Goal: Obtain resource: Download file/media

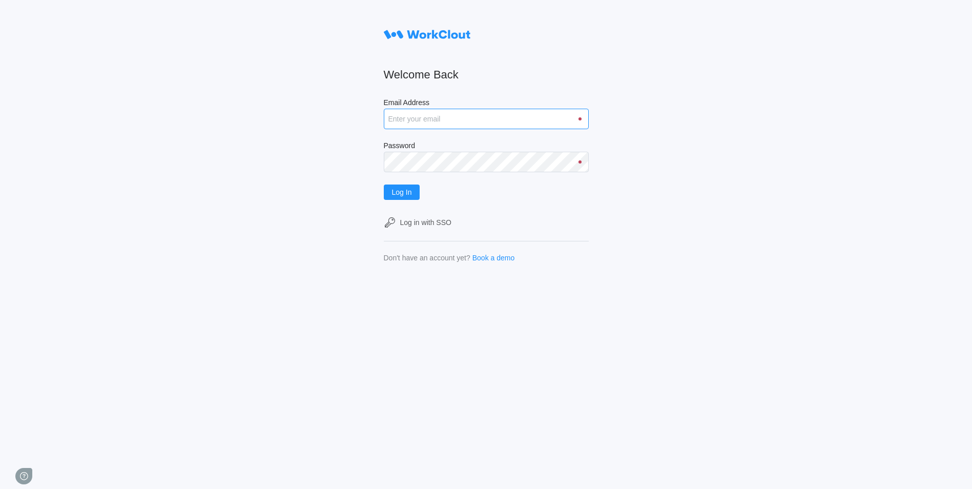
drag, startPoint x: 0, startPoint y: 0, endPoint x: 470, endPoint y: 127, distance: 486.3
click at [470, 127] on input "Email Address" at bounding box center [486, 119] width 205 height 21
type input "justinsampel@gmail.com"
click at [384, 185] on button "Log In" at bounding box center [402, 192] width 36 height 15
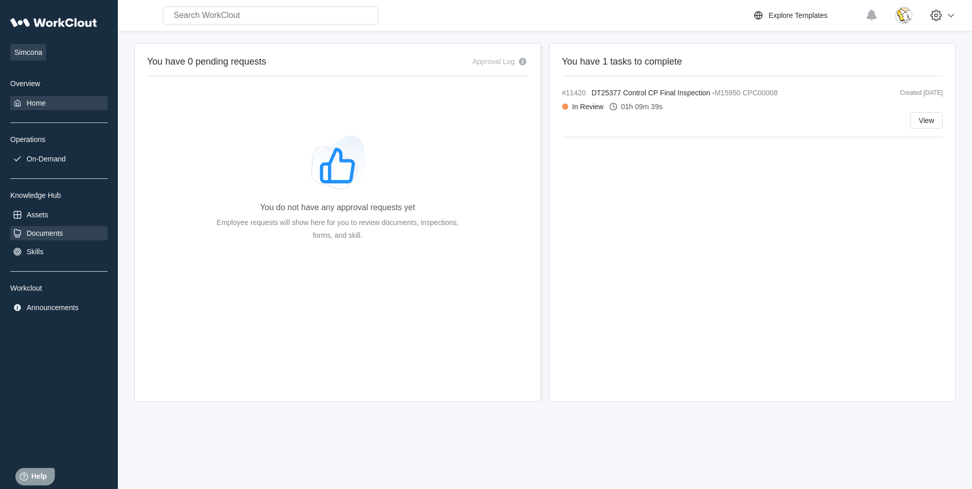
click at [48, 238] on div "Documents" at bounding box center [58, 233] width 97 height 14
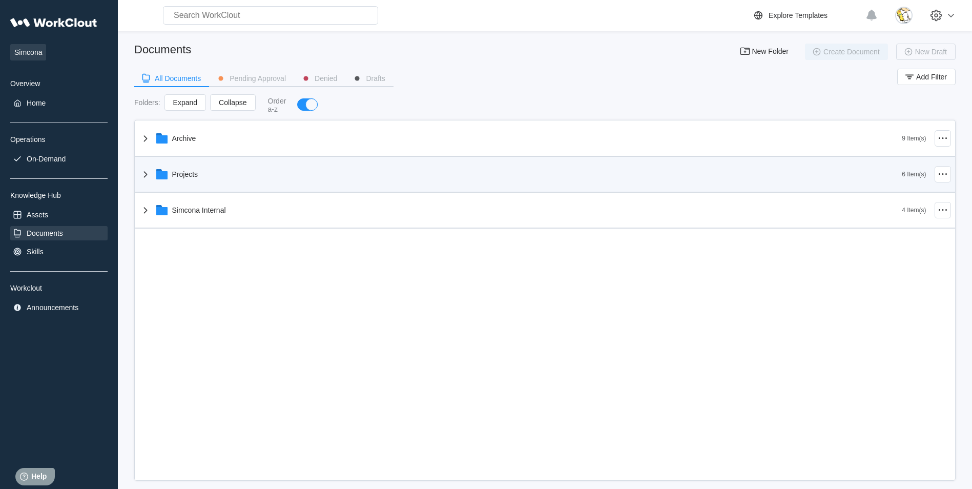
click at [211, 157] on div "Projects 6 Item(s)" at bounding box center [545, 175] width 820 height 36
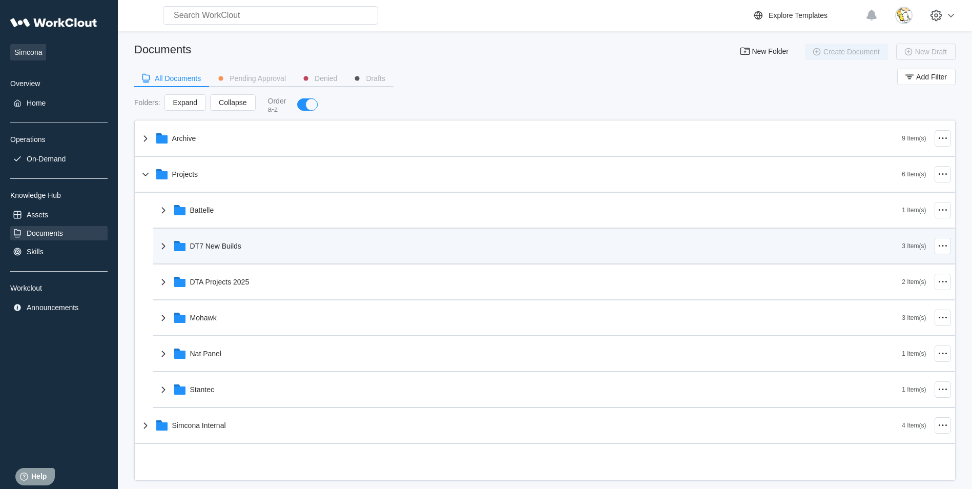
click at [244, 243] on div "DT7 New Builds" at bounding box center [529, 246] width 745 height 27
click at [238, 246] on div "DT7 New Builds" at bounding box center [215, 246] width 51 height 8
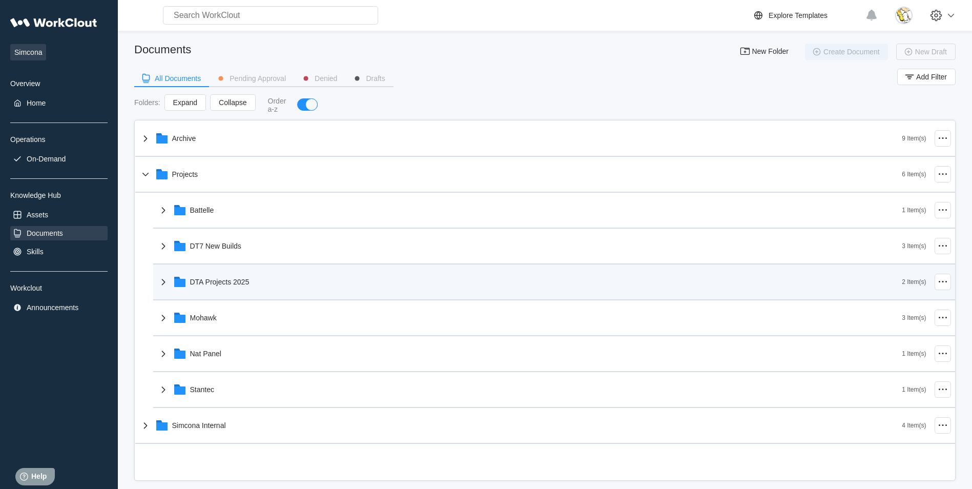
click at [243, 283] on div "DTA Projects 2025" at bounding box center [219, 282] width 59 height 8
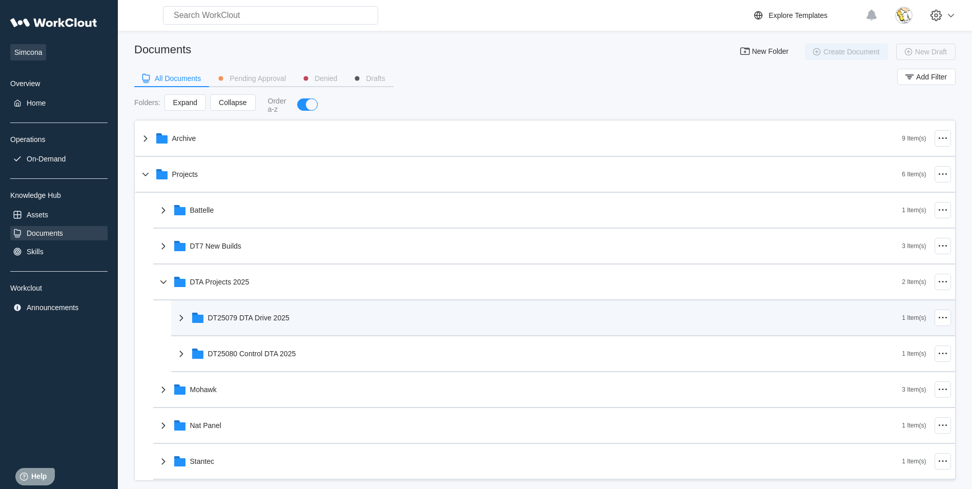
click at [284, 320] on div "DT25079 DTA Drive 2025" at bounding box center [249, 318] width 82 height 8
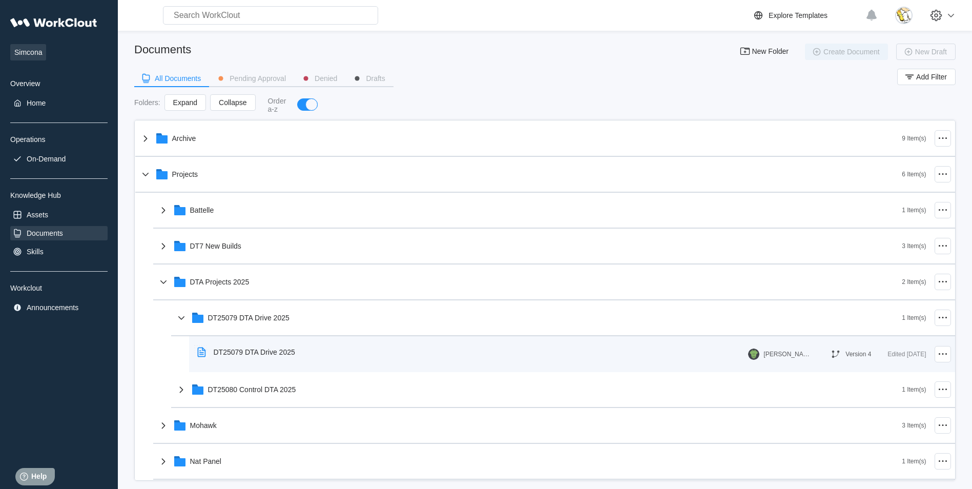
click at [292, 355] on div "DT25079 DTA Drive 2025" at bounding box center [255, 352] width 82 height 8
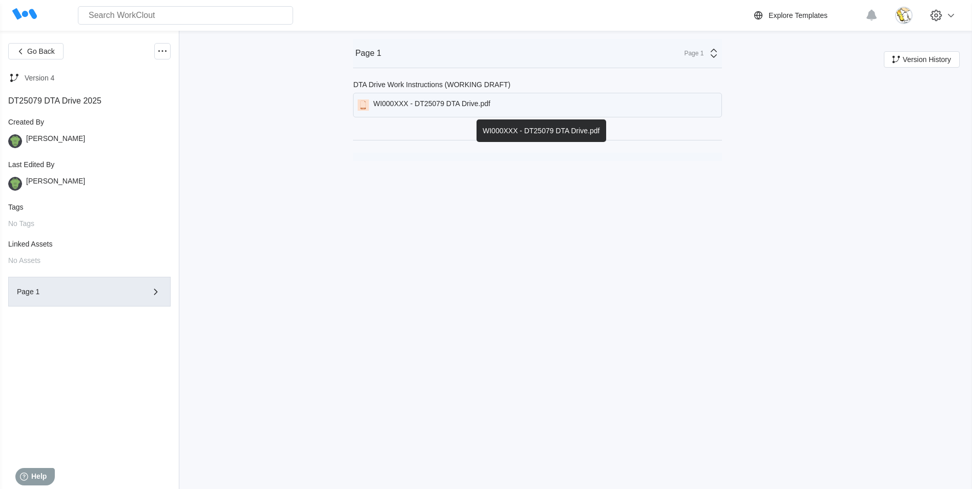
click at [474, 106] on div "WI000XXX - DT25079 DTA Drive.pdf" at bounding box center [431, 104] width 117 height 11
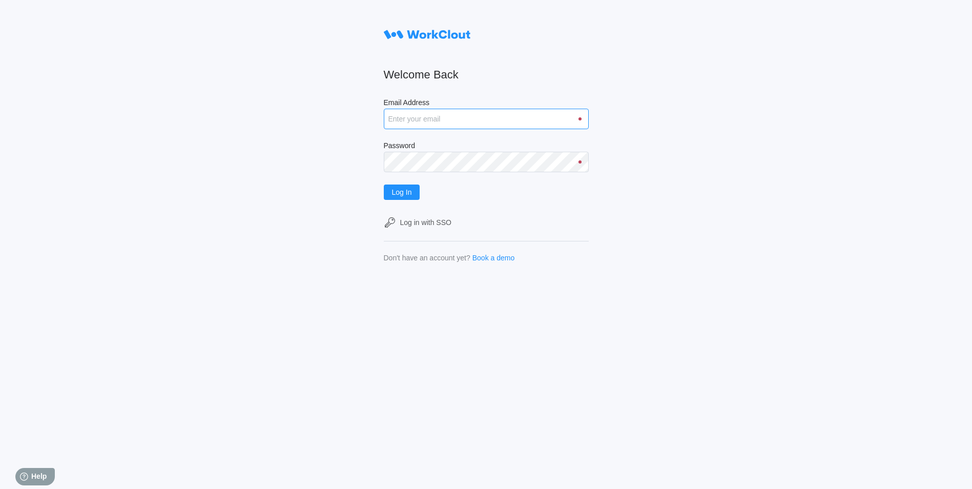
drag, startPoint x: 439, startPoint y: 117, endPoint x: 442, endPoint y: 125, distance: 8.3
click at [439, 117] on input "Email Address" at bounding box center [486, 119] width 205 height 21
type input "justinsampel@gmail.com"
click at [384, 185] on button "Log In" at bounding box center [402, 192] width 36 height 15
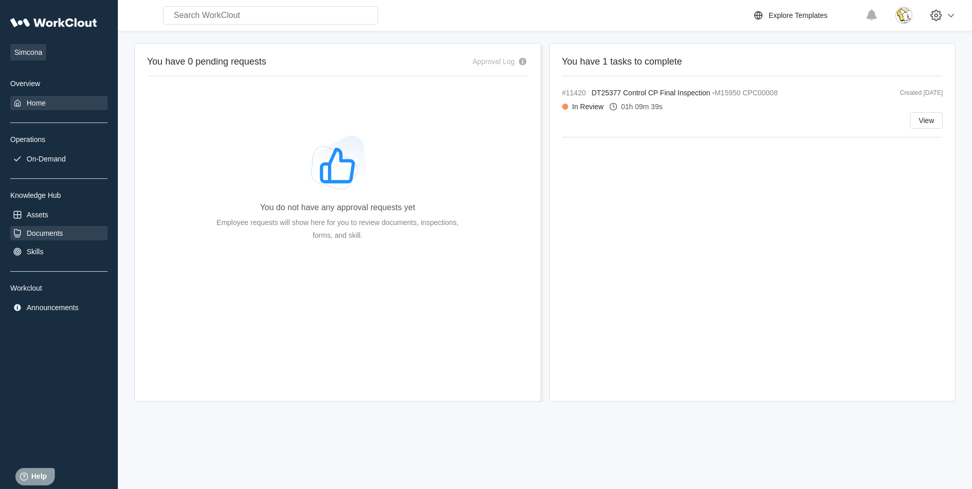
click at [54, 228] on div "Documents" at bounding box center [58, 233] width 97 height 14
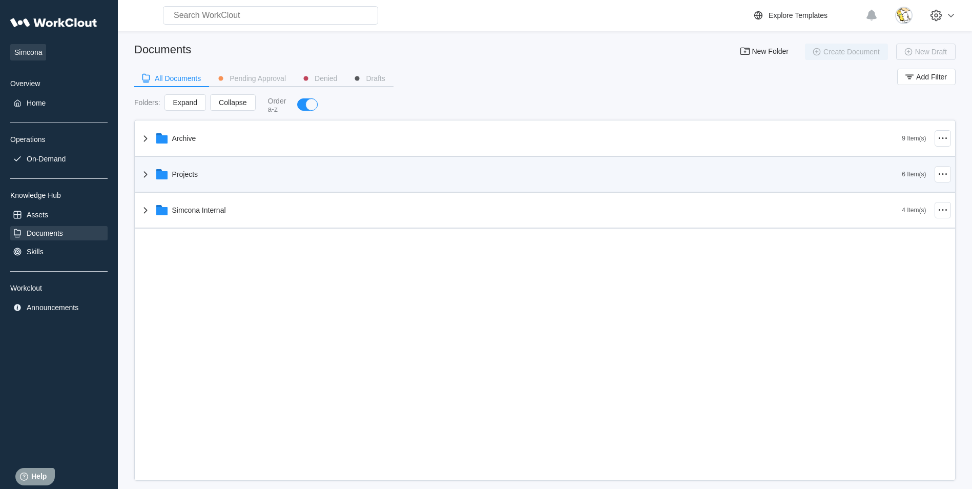
drag, startPoint x: 256, startPoint y: 179, endPoint x: 257, endPoint y: 190, distance: 10.8
click at [256, 180] on div "Projects" at bounding box center [520, 174] width 763 height 27
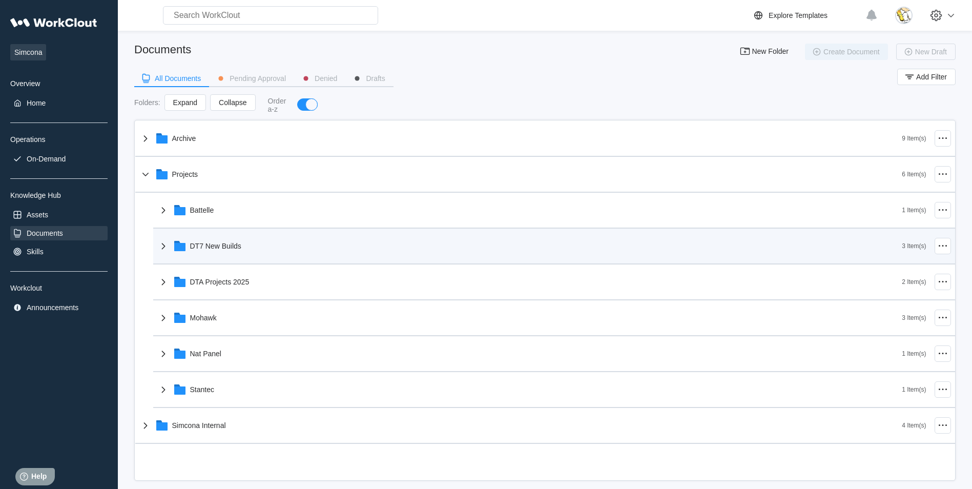
click at [248, 244] on div "DT7 New Builds" at bounding box center [529, 246] width 745 height 27
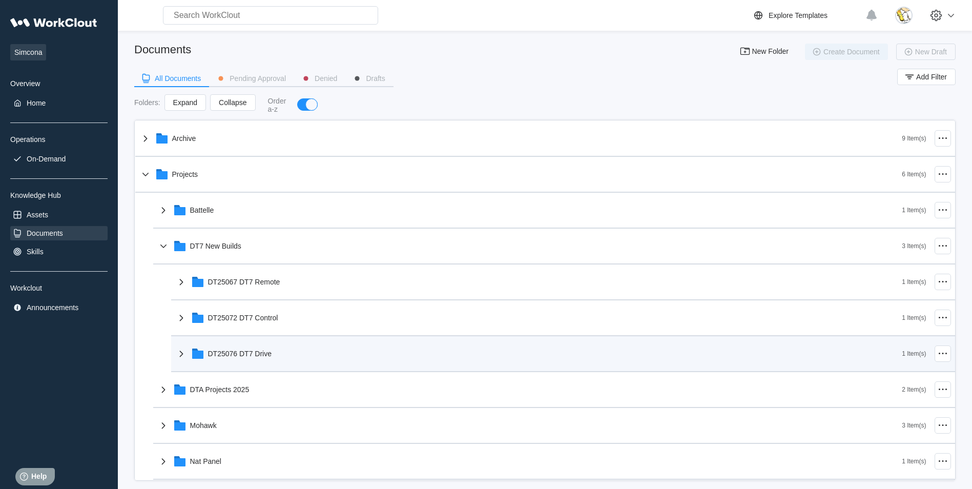
click at [289, 354] on div "DT25076 DT7 Drive" at bounding box center [538, 353] width 727 height 27
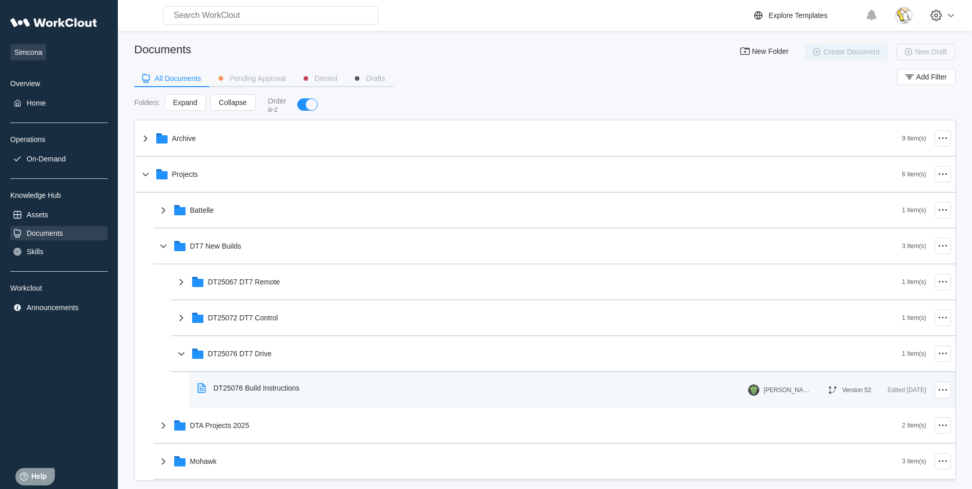
click at [298, 392] on div "DT25076 Build Instructions" at bounding box center [250, 388] width 115 height 24
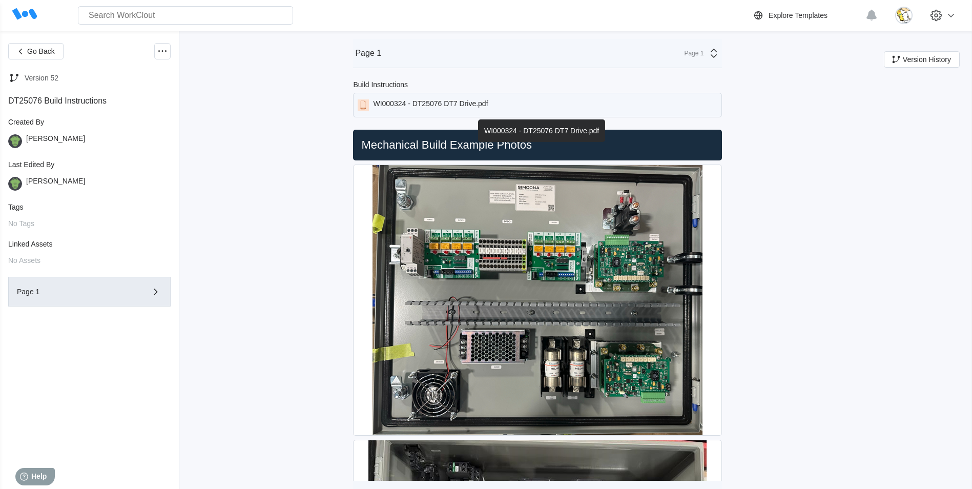
click at [488, 105] on div "WI000324 - DT25076 DT7 Drive.pdf" at bounding box center [430, 104] width 115 height 11
